Goal: Check status

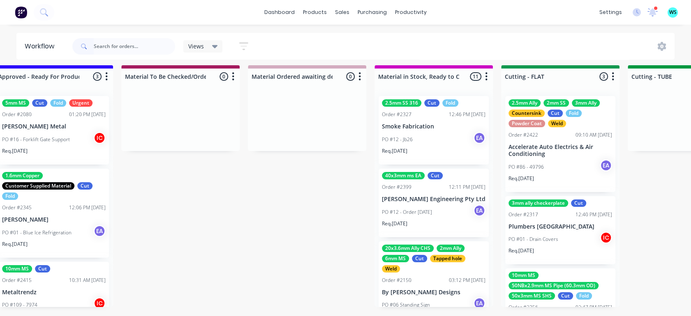
scroll to position [23, 0]
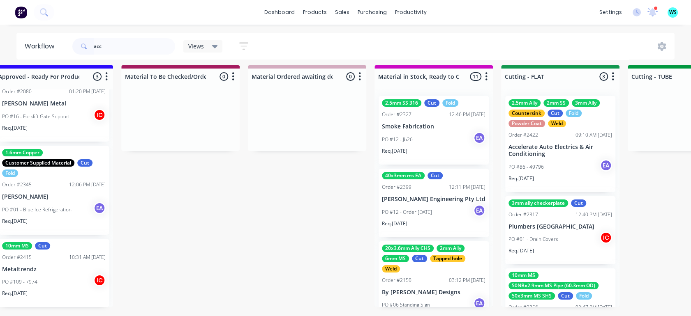
type input "acc"
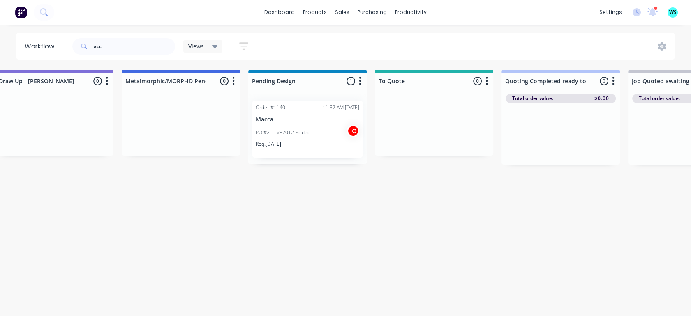
drag, startPoint x: 326, startPoint y: 212, endPoint x: 413, endPoint y: 206, distance: 87.3
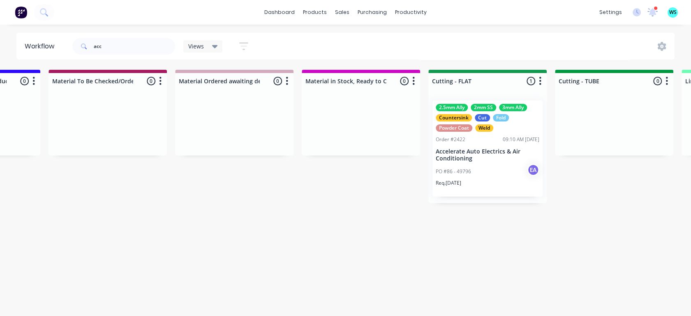
drag, startPoint x: 414, startPoint y: 207, endPoint x: 473, endPoint y: 215, distance: 59.7
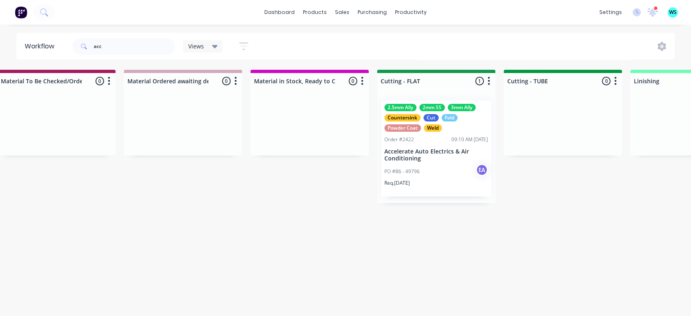
click at [433, 180] on div "Req. [DATE]" at bounding box center [436, 187] width 104 height 14
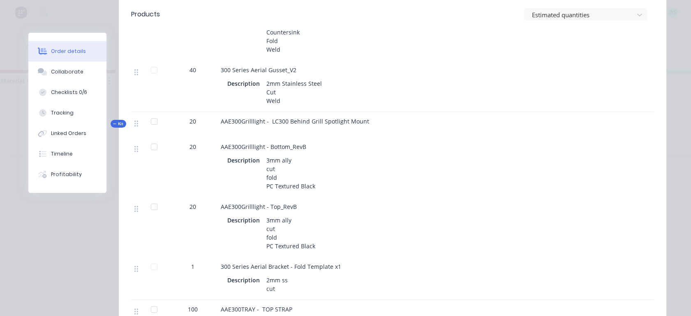
scroll to position [593, 0]
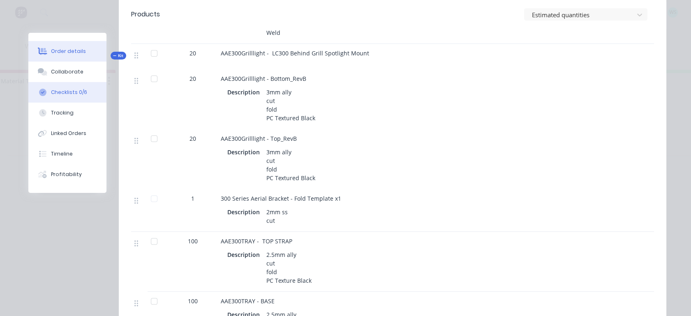
click at [56, 85] on button "Checklists 0/6" at bounding box center [67, 92] width 78 height 21
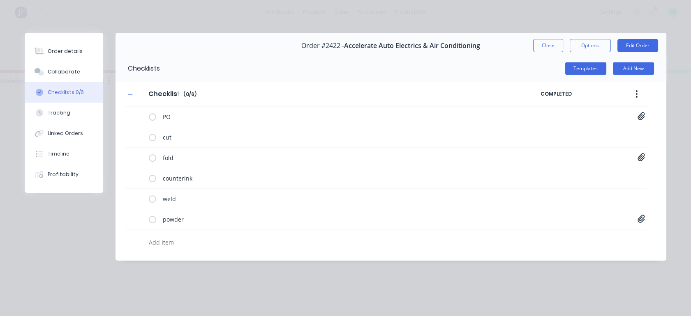
scroll to position [0, 0]
click at [640, 156] on icon at bounding box center [640, 157] width 7 height 8
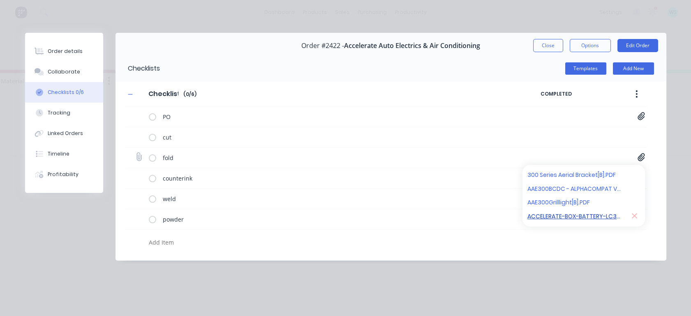
click at [577, 214] on link "ACCELERATE-BOX-BATTERY-LC300-R4 Drawing v23.pdf" at bounding box center [575, 216] width 96 height 9
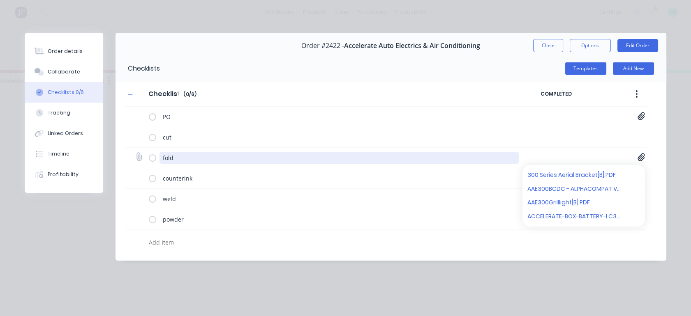
click at [345, 157] on textarea "fold" at bounding box center [338, 158] width 359 height 12
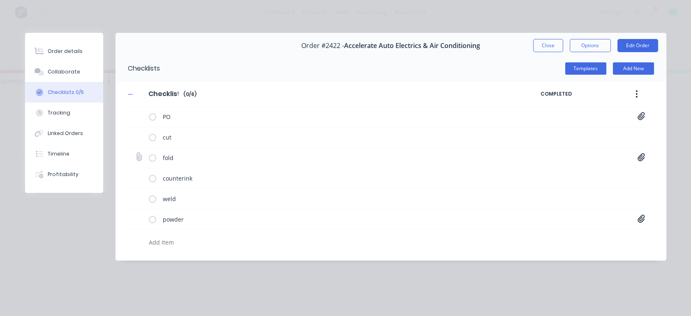
click at [640, 156] on icon at bounding box center [640, 157] width 7 height 8
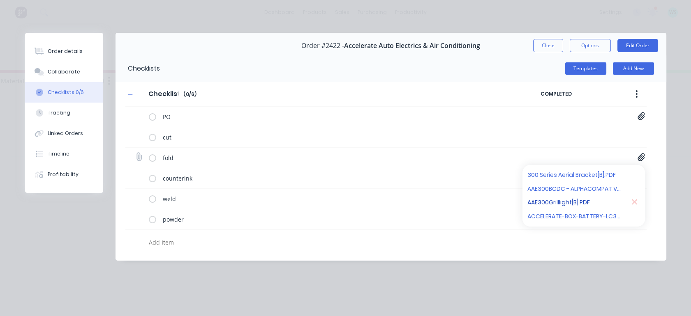
click at [564, 204] on link "AAE300Grilllight[B].PDF" at bounding box center [575, 202] width 96 height 9
click at [565, 190] on link "AAE300BCDC - ALPHACOMPAT V3 - 2025 COMPATIBLE.pdf" at bounding box center [575, 188] width 96 height 9
click at [567, 175] on link "300 Series Aerial Bracket[B].PDF" at bounding box center [575, 175] width 96 height 9
click at [73, 67] on button "Collaborate" at bounding box center [64, 72] width 78 height 21
type textarea "x"
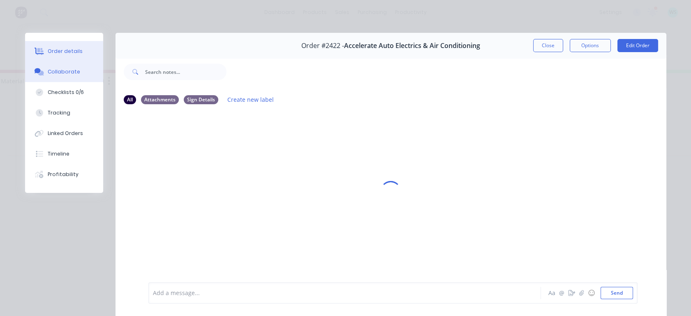
click at [72, 55] on div "Order details" at bounding box center [65, 51] width 35 height 7
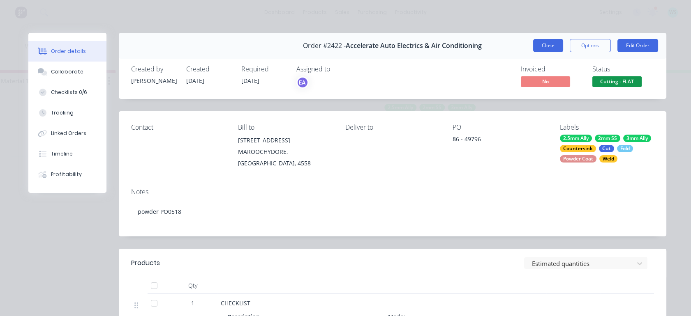
click at [534, 41] on button "Close" at bounding box center [548, 45] width 30 height 13
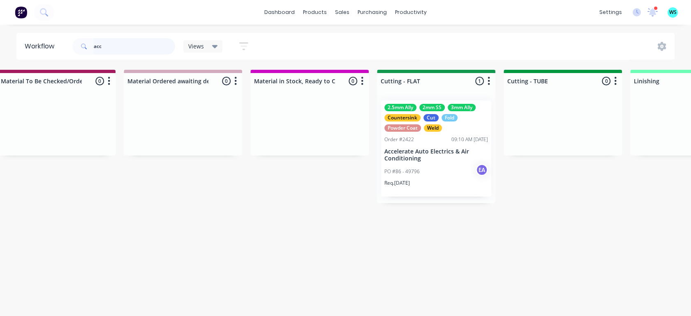
click at [95, 45] on input "acc" at bounding box center [134, 46] width 81 height 16
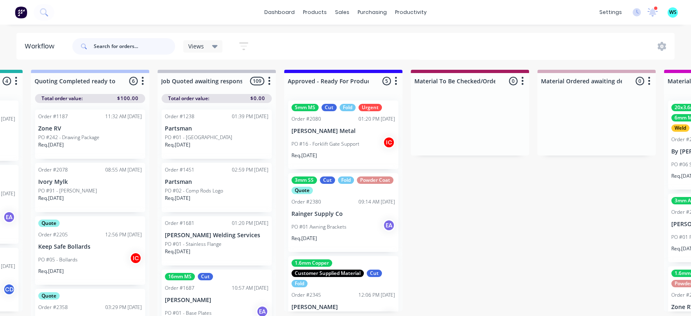
scroll to position [0, 1004]
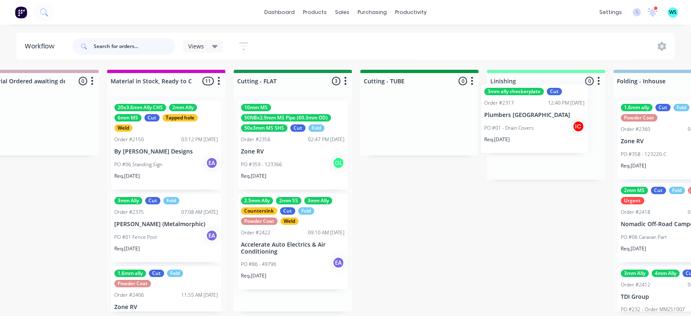
drag, startPoint x: 292, startPoint y: 148, endPoint x: 503, endPoint y: 143, distance: 210.8
click at [531, 131] on div "Submitted 24 Status colour #273444 hex #273444 Save Cancel Summaries Total orde…" at bounding box center [262, 195] width 3395 height 251
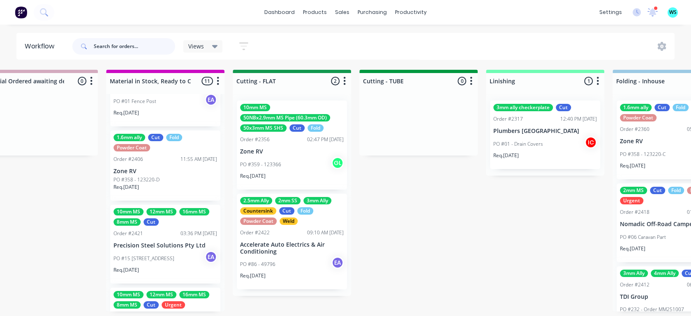
scroll to position [137, 0]
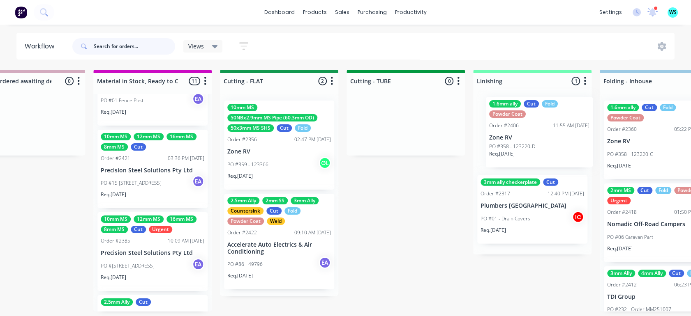
drag, startPoint x: 141, startPoint y: 176, endPoint x: 520, endPoint y: 144, distance: 379.8
click at [520, 144] on div "Submitted 24 Status colour #273444 hex #273444 Save Cancel Summaries Total orde…" at bounding box center [248, 195] width 3395 height 251
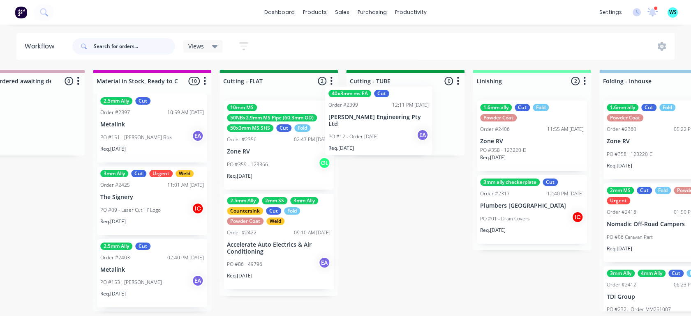
scroll to position [0, 1443]
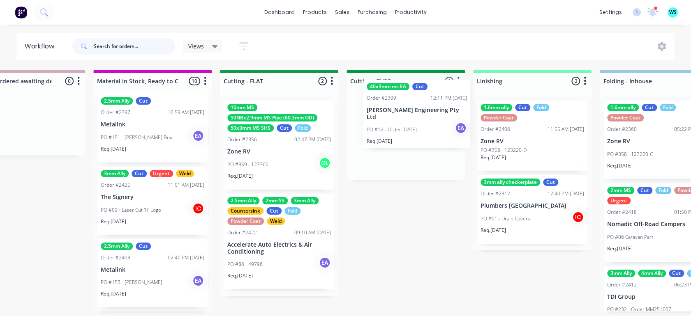
drag, startPoint x: 346, startPoint y: 137, endPoint x: 249, endPoint y: 167, distance: 101.8
click at [380, 129] on div "Submitted 24 Status colour #273444 hex #273444 Save Cancel Summaries Total orde…" at bounding box center [248, 195] width 3395 height 251
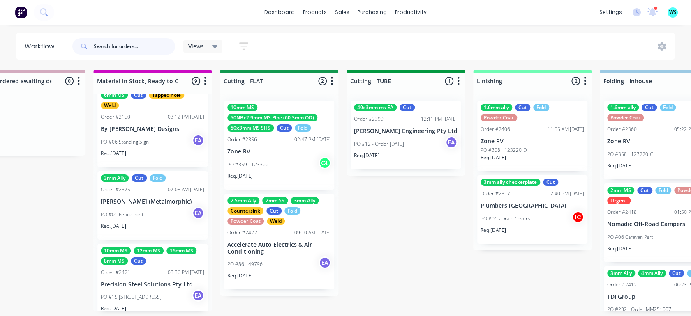
scroll to position [0, 0]
